Goal: Task Accomplishment & Management: Manage account settings

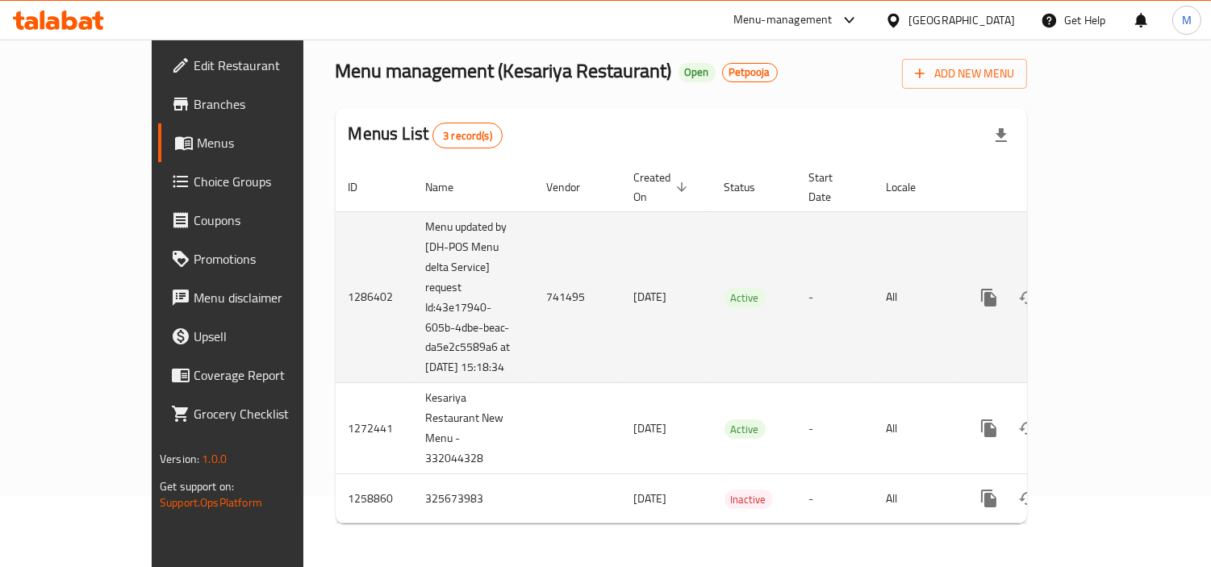
scroll to position [74, 0]
click at [1115, 287] on icon "enhanced table" at bounding box center [1105, 296] width 19 height 19
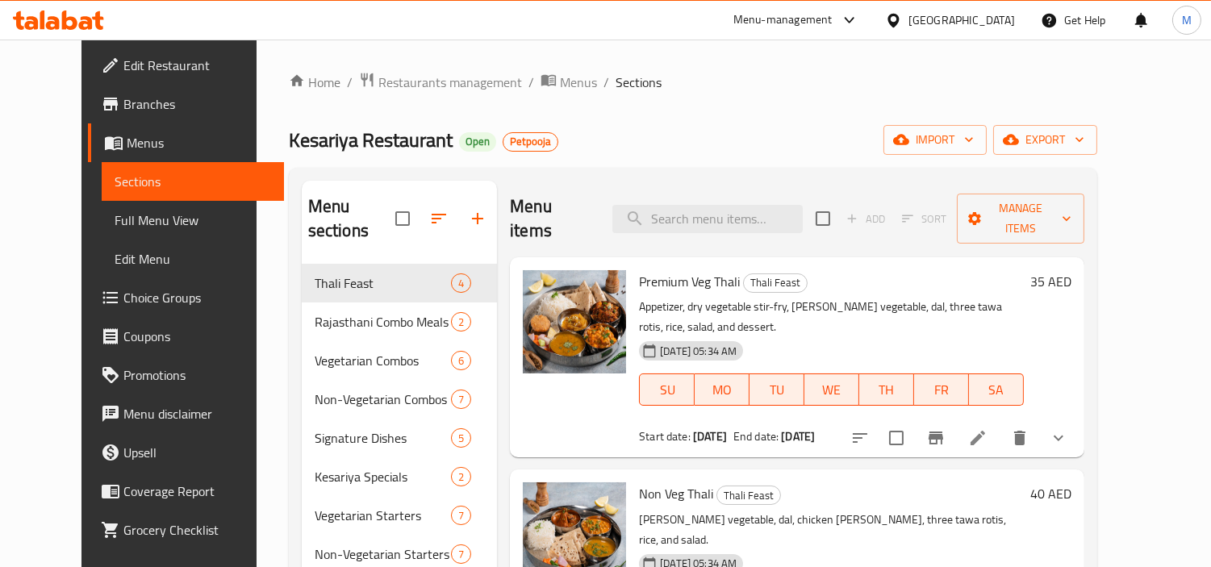
scroll to position [86, 0]
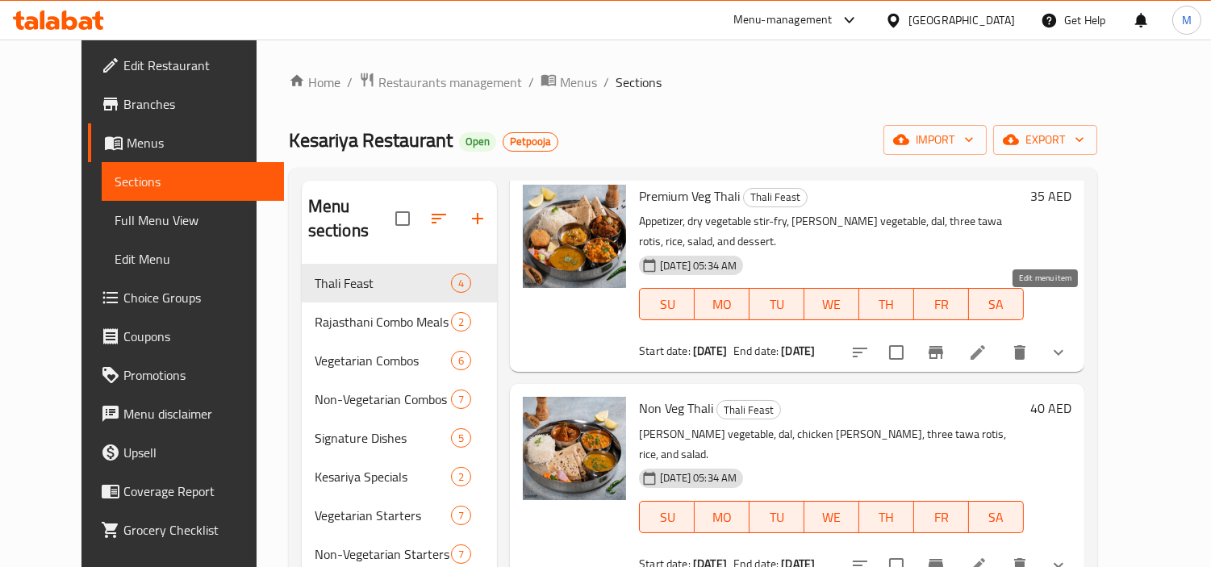
click at [988, 343] on icon at bounding box center [977, 352] width 19 height 19
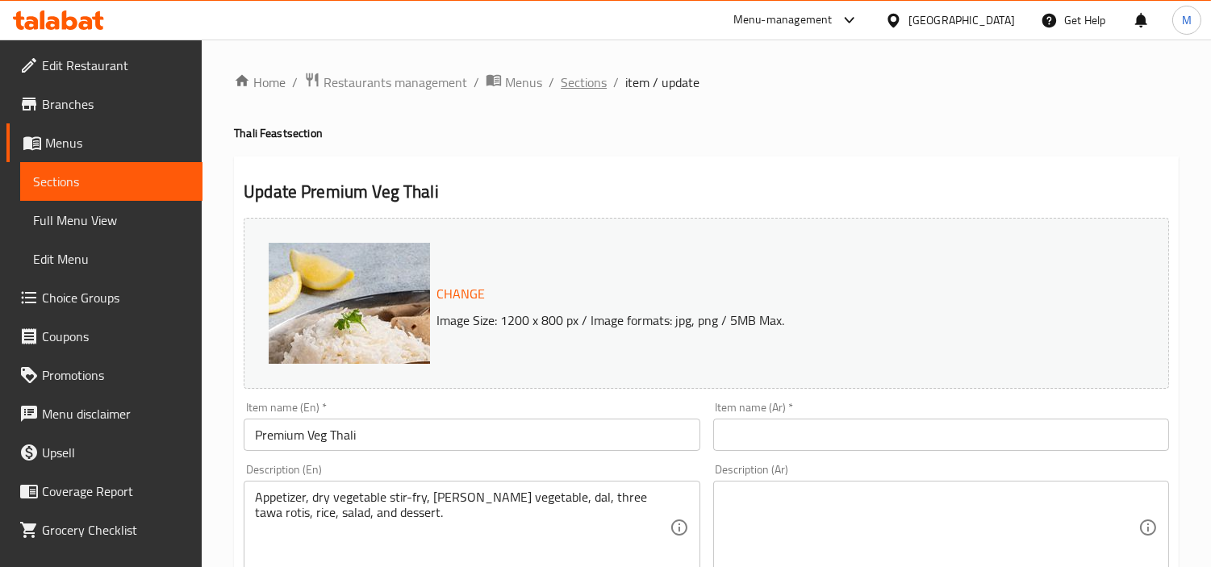
click at [579, 86] on span "Sections" at bounding box center [584, 82] width 46 height 19
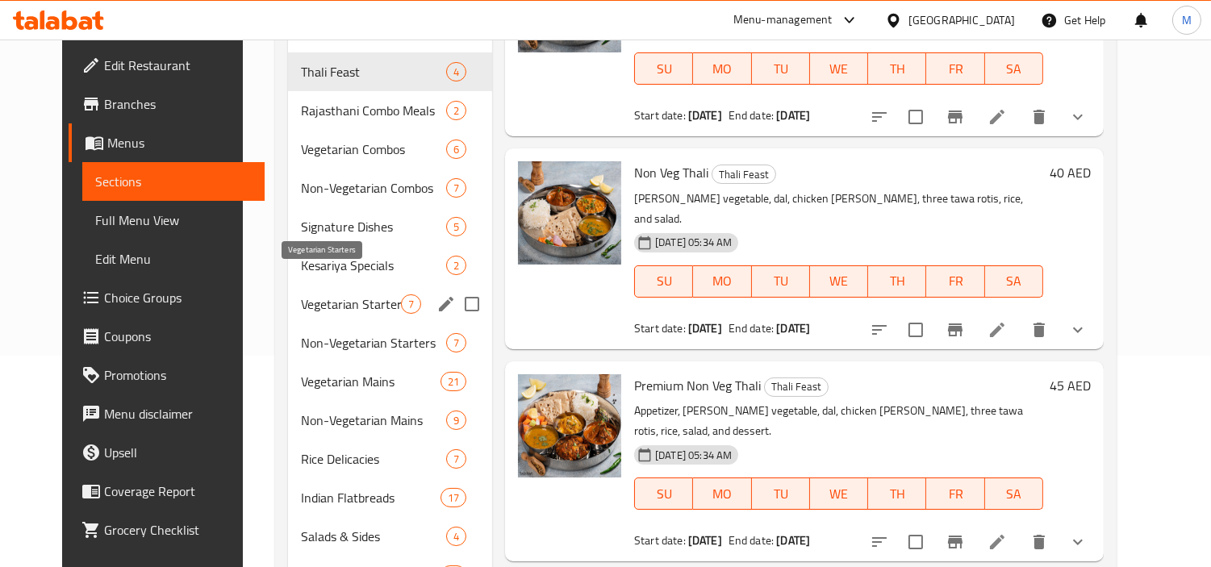
scroll to position [382, 0]
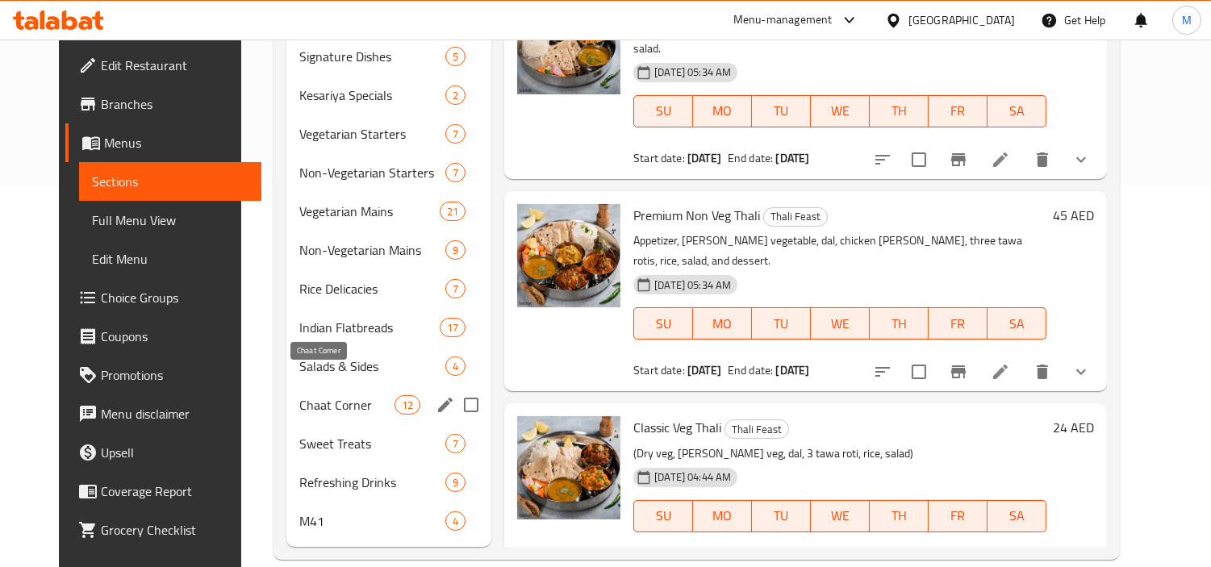
click at [366, 395] on span "Chaat Corner" at bounding box center [346, 404] width 95 height 19
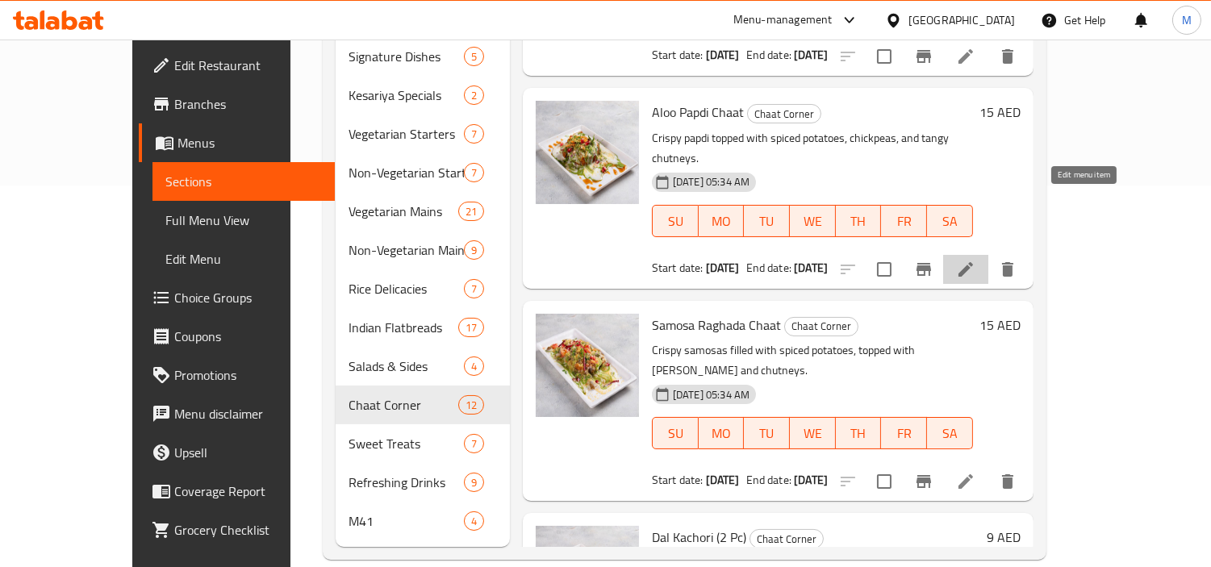
click at [976, 260] on icon at bounding box center [965, 269] width 19 height 19
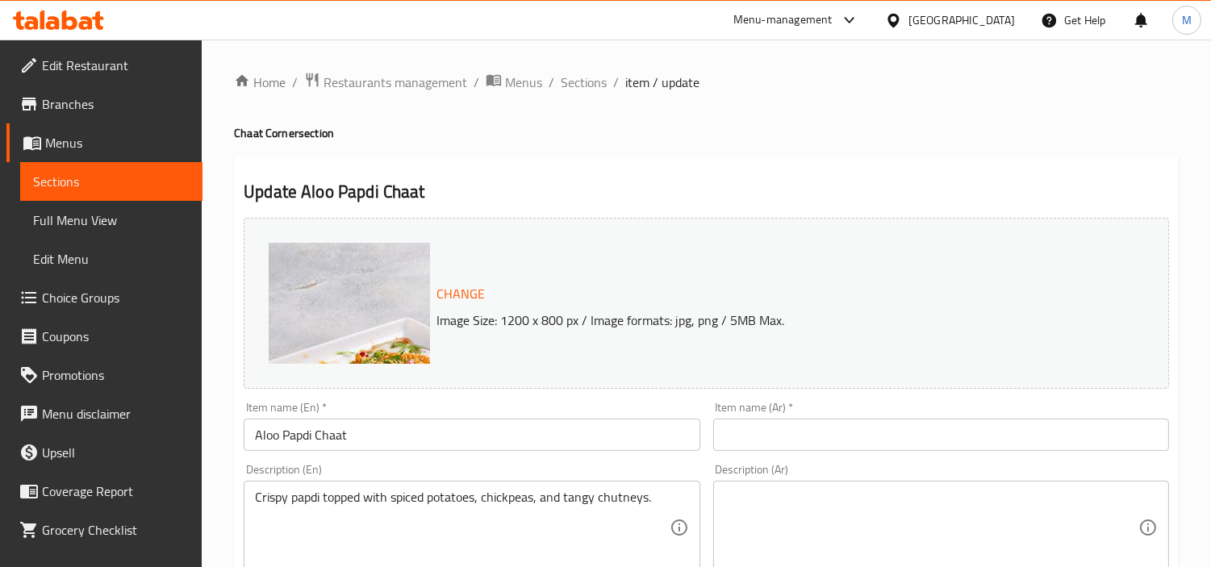
click at [83, 17] on icon at bounding box center [86, 23] width 14 height 14
